Goal: Find specific page/section: Find specific page/section

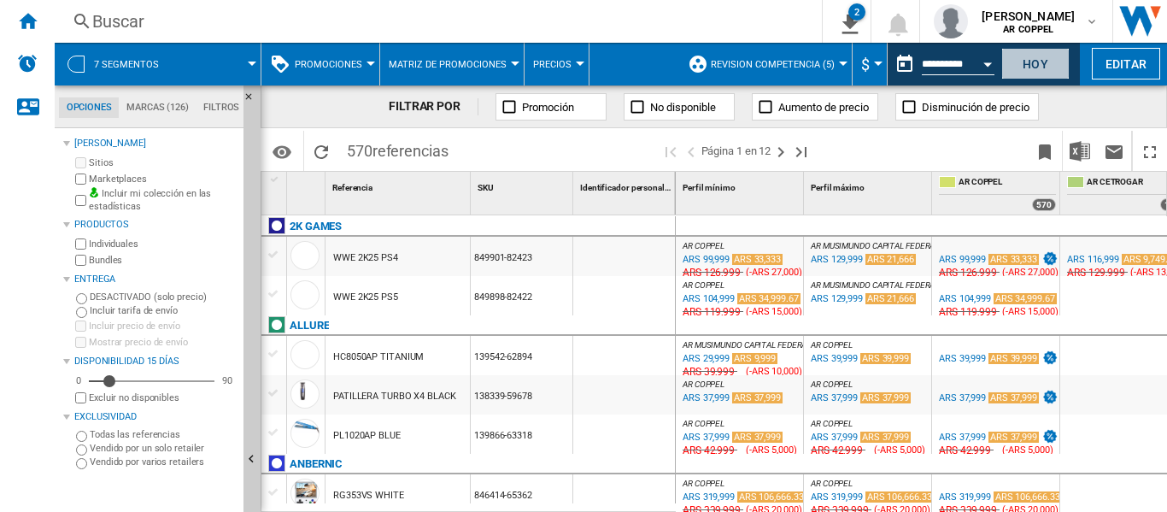
drag, startPoint x: 1036, startPoint y: 63, endPoint x: 485, endPoint y: 418, distance: 655.0
click at [1037, 63] on button "Hoy" at bounding box center [1035, 64] width 68 height 32
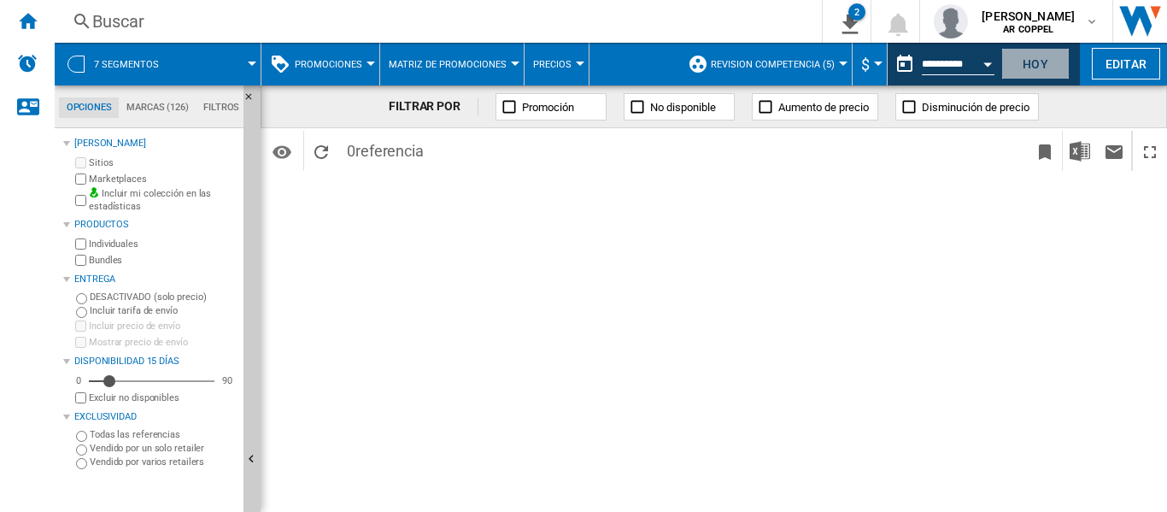
drag, startPoint x: 1042, startPoint y: 66, endPoint x: 636, endPoint y: 367, distance: 505.4
click at [1041, 66] on button "Hoy" at bounding box center [1035, 64] width 68 height 32
